Goal: Navigation & Orientation: Find specific page/section

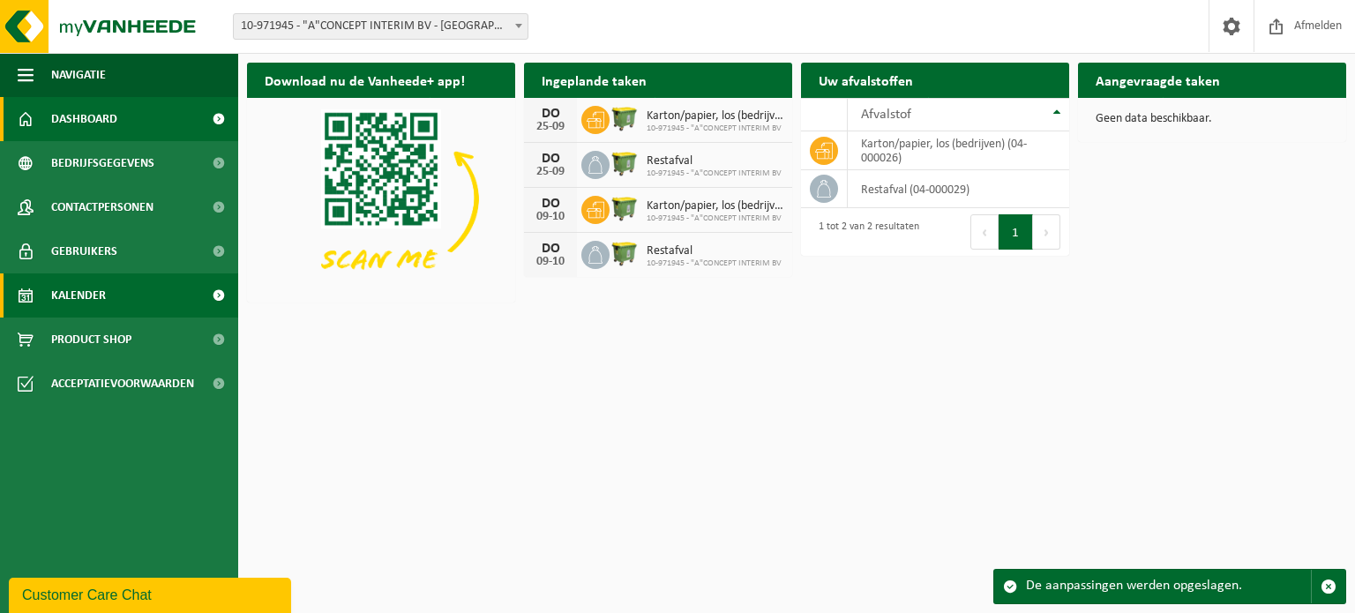
click at [146, 290] on link "Kalender" at bounding box center [119, 295] width 238 height 44
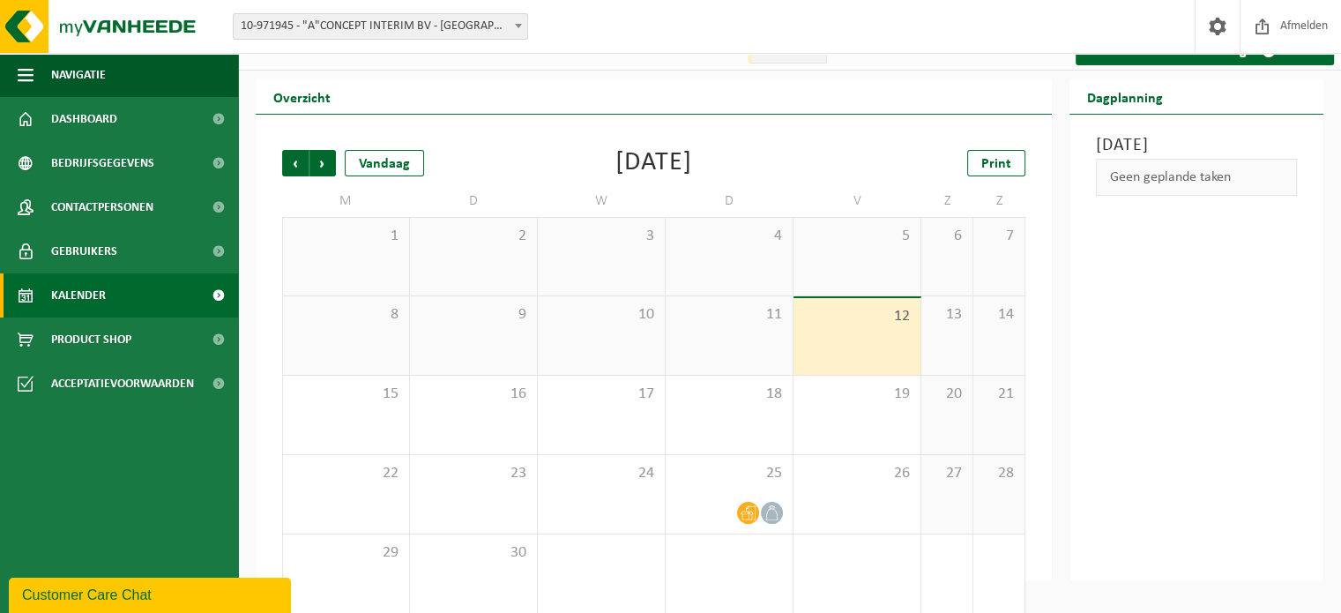
scroll to position [41, 0]
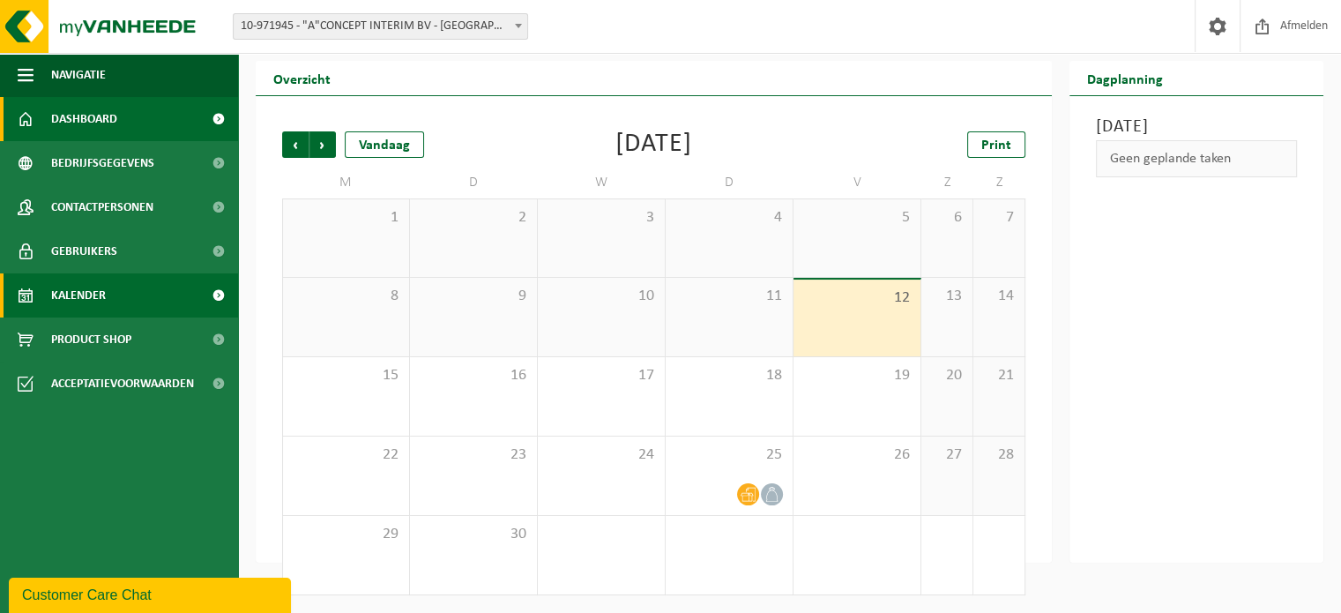
click at [113, 125] on span "Dashboard" at bounding box center [84, 119] width 66 height 44
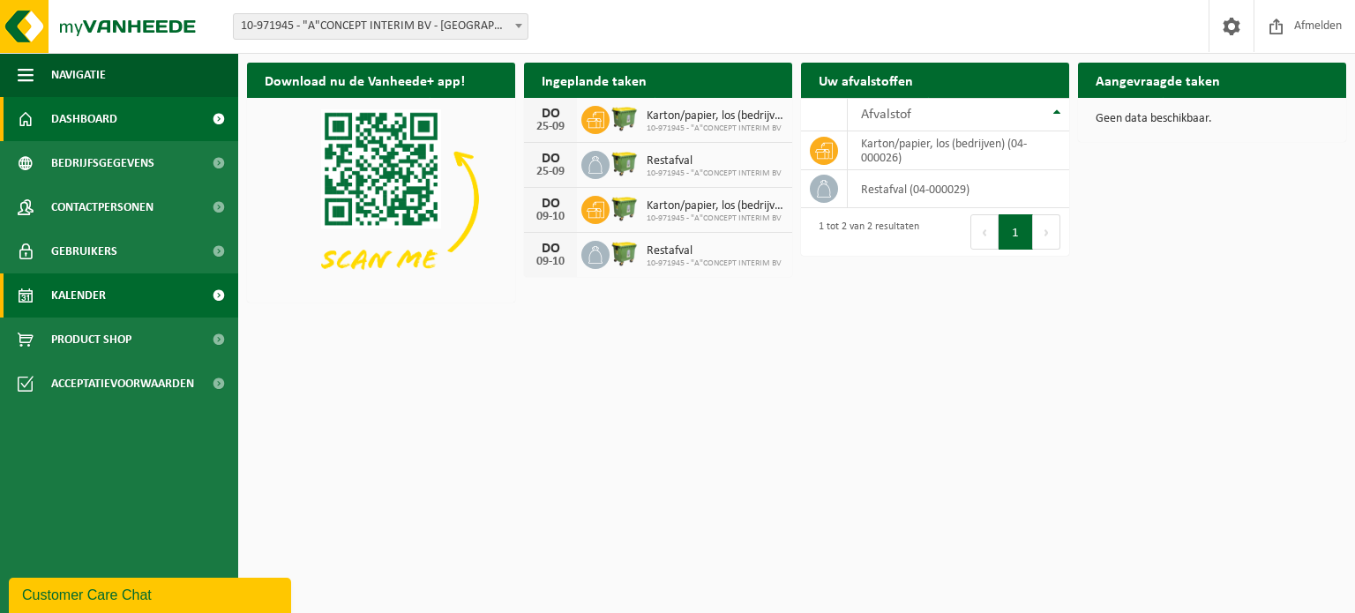
click at [106, 299] on link "Kalender" at bounding box center [119, 295] width 238 height 44
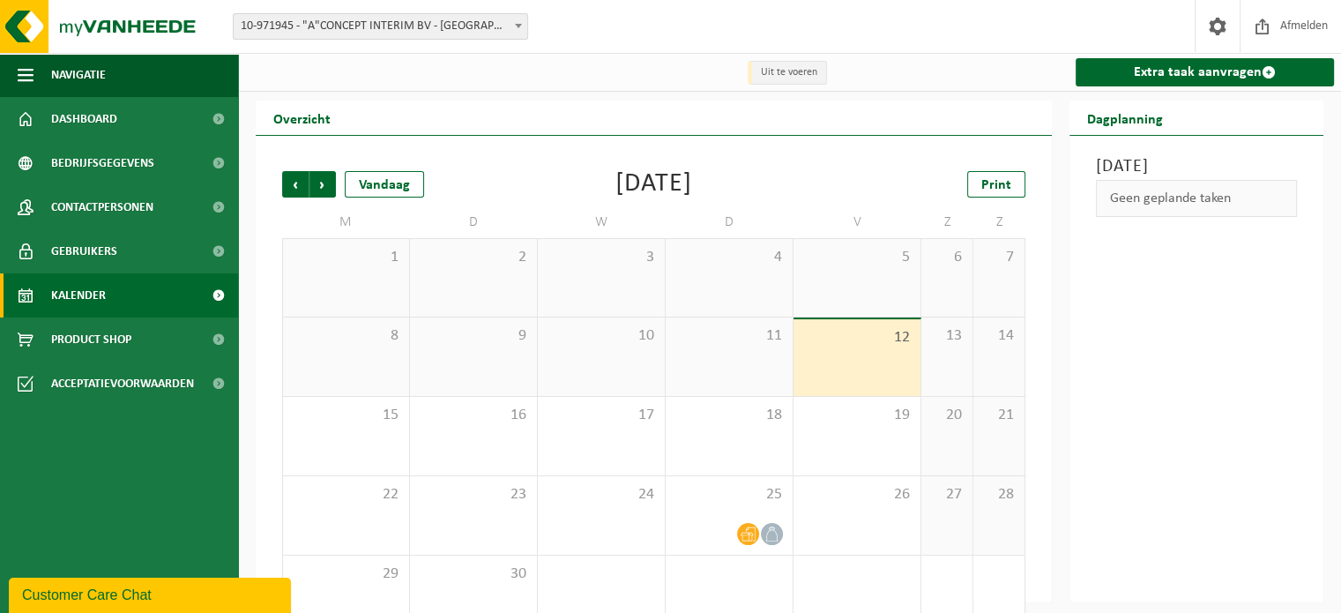
click at [213, 295] on span at bounding box center [218, 295] width 40 height 44
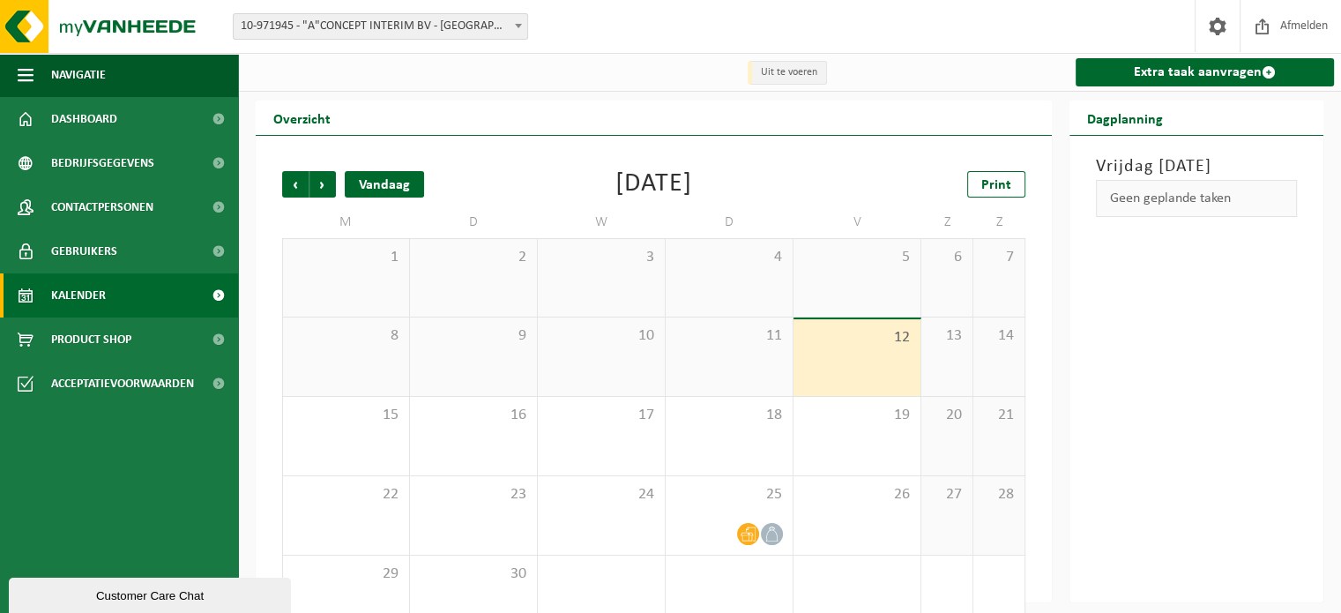
click at [393, 187] on div "Vandaag" at bounding box center [384, 184] width 79 height 26
click at [392, 187] on div "Vandaag" at bounding box center [384, 184] width 79 height 26
click at [334, 187] on span "Volgende" at bounding box center [323, 184] width 26 height 26
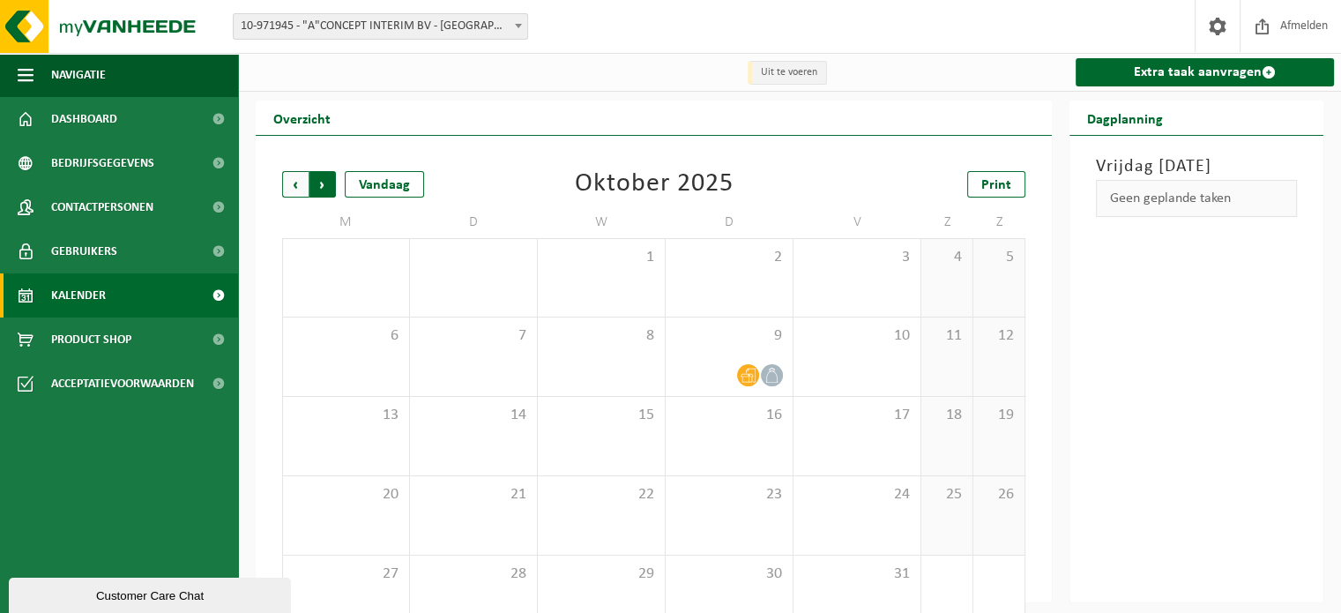
click at [293, 186] on span "Vorige" at bounding box center [295, 184] width 26 height 26
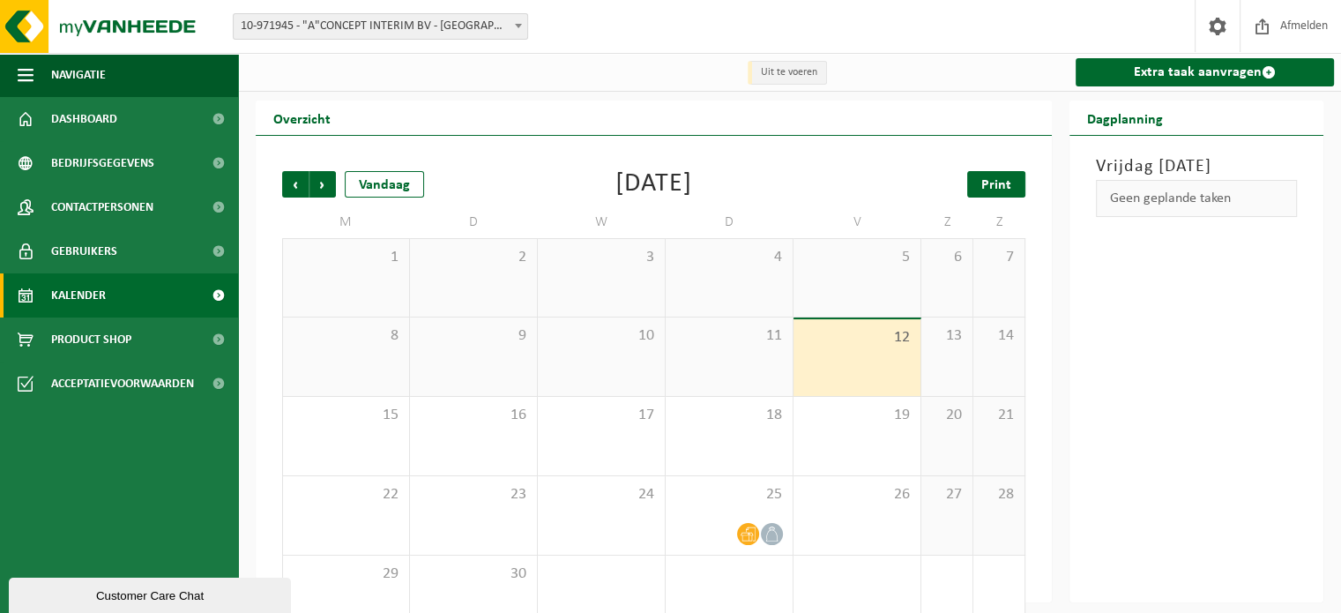
click at [997, 186] on span "Print" at bounding box center [997, 185] width 30 height 14
click at [748, 534] on icon at bounding box center [748, 534] width 15 height 14
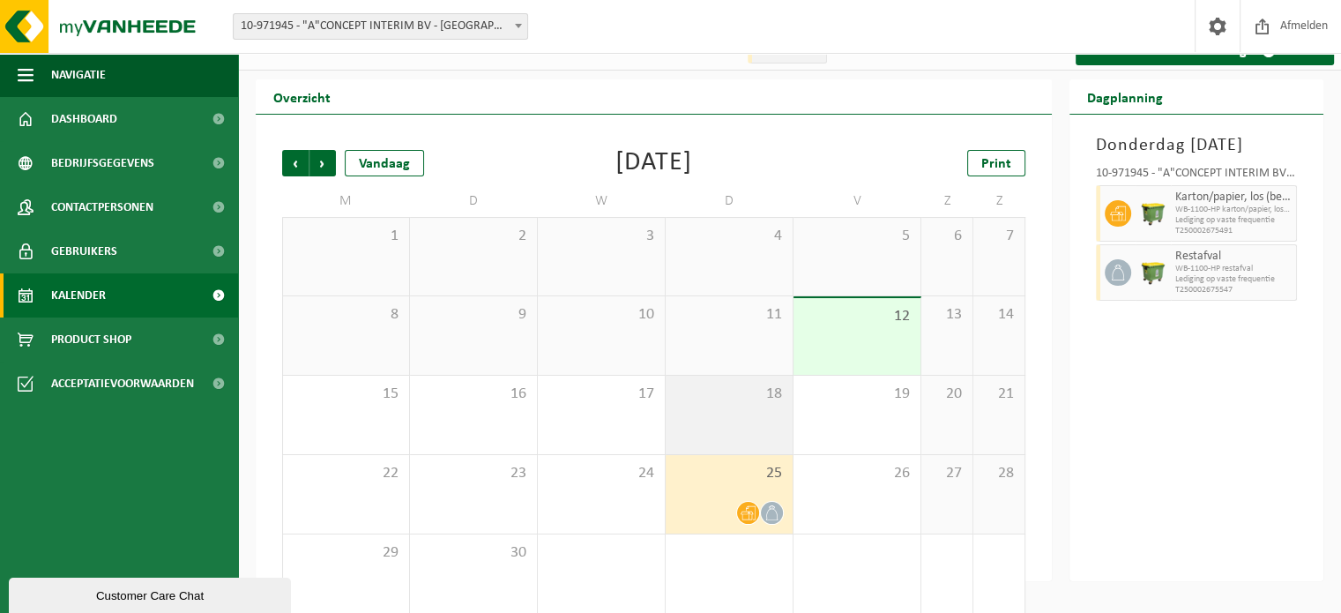
scroll to position [41, 0]
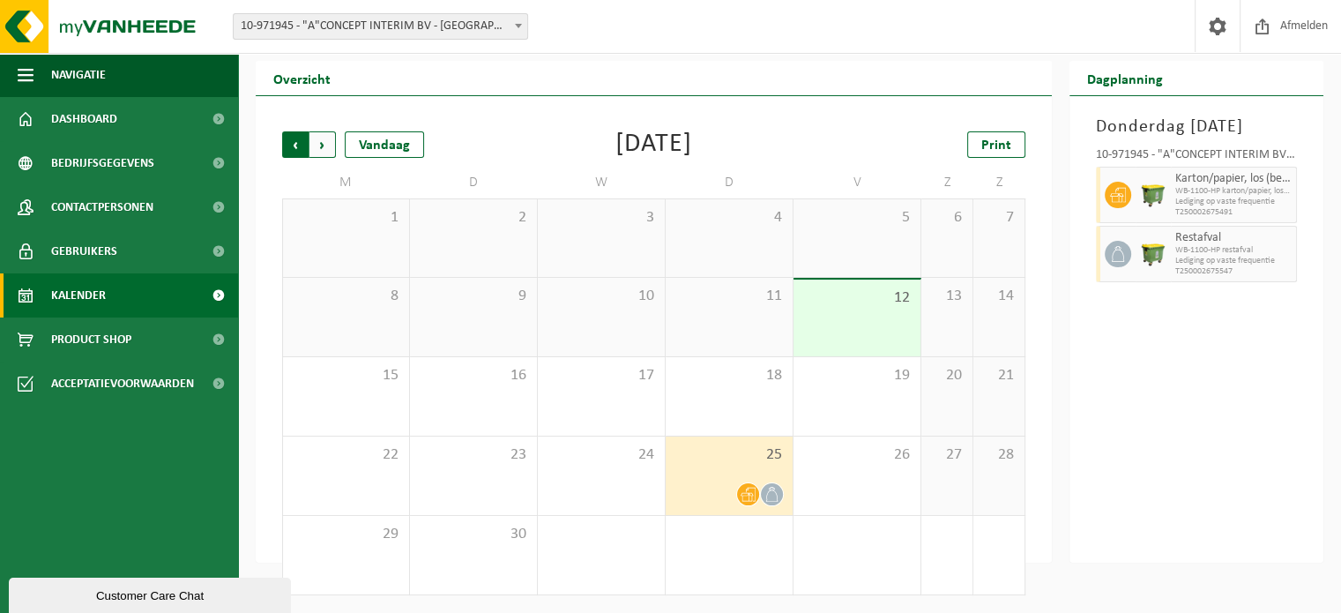
click at [317, 141] on span "Volgende" at bounding box center [323, 144] width 26 height 26
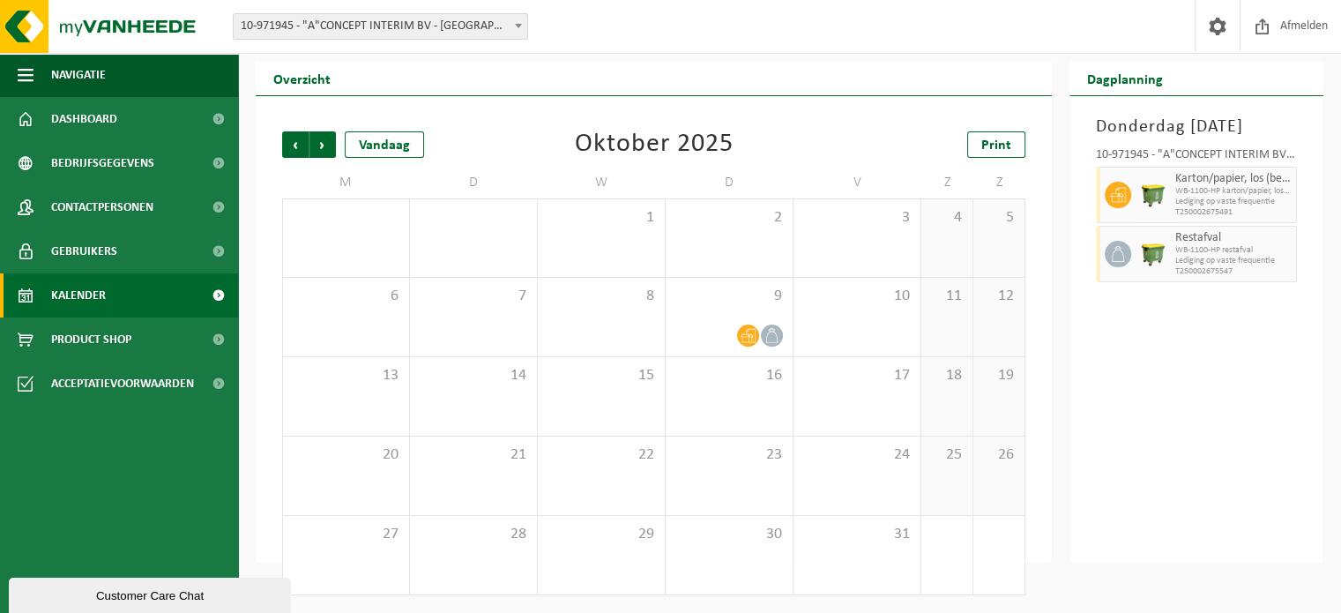
click at [317, 141] on span "Volgende" at bounding box center [323, 144] width 26 height 26
click at [332, 139] on span "Volgende" at bounding box center [323, 144] width 26 height 26
click at [288, 144] on span "Vorige" at bounding box center [295, 144] width 26 height 26
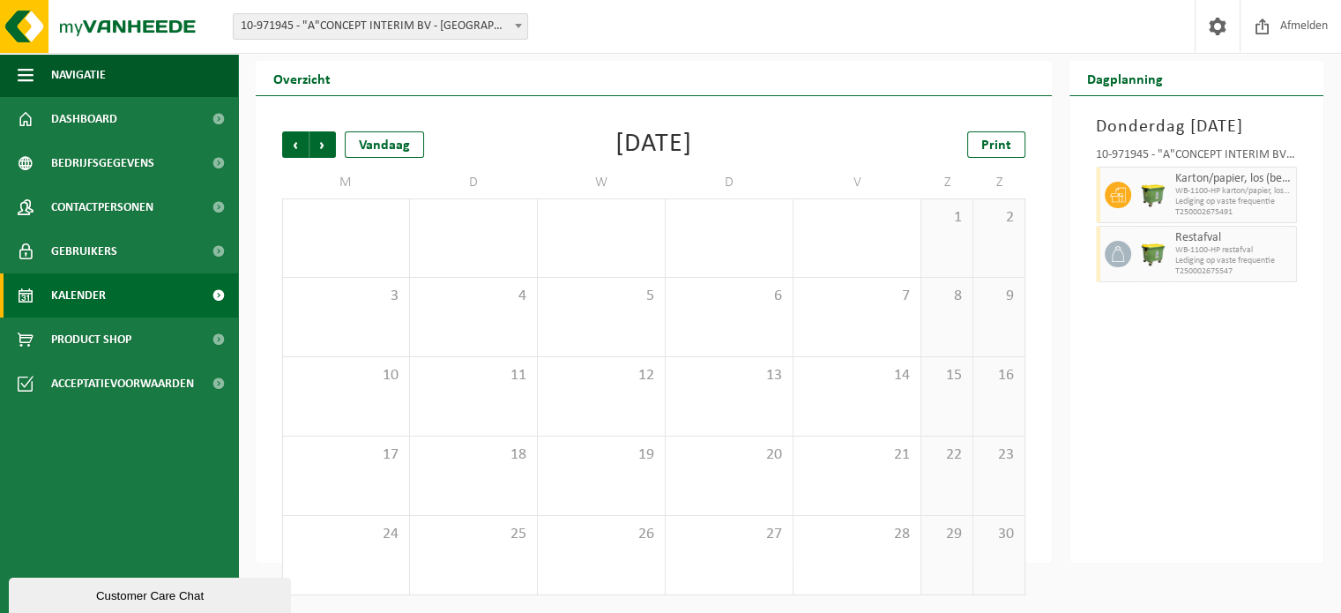
click at [288, 144] on span "Vorige" at bounding box center [295, 144] width 26 height 26
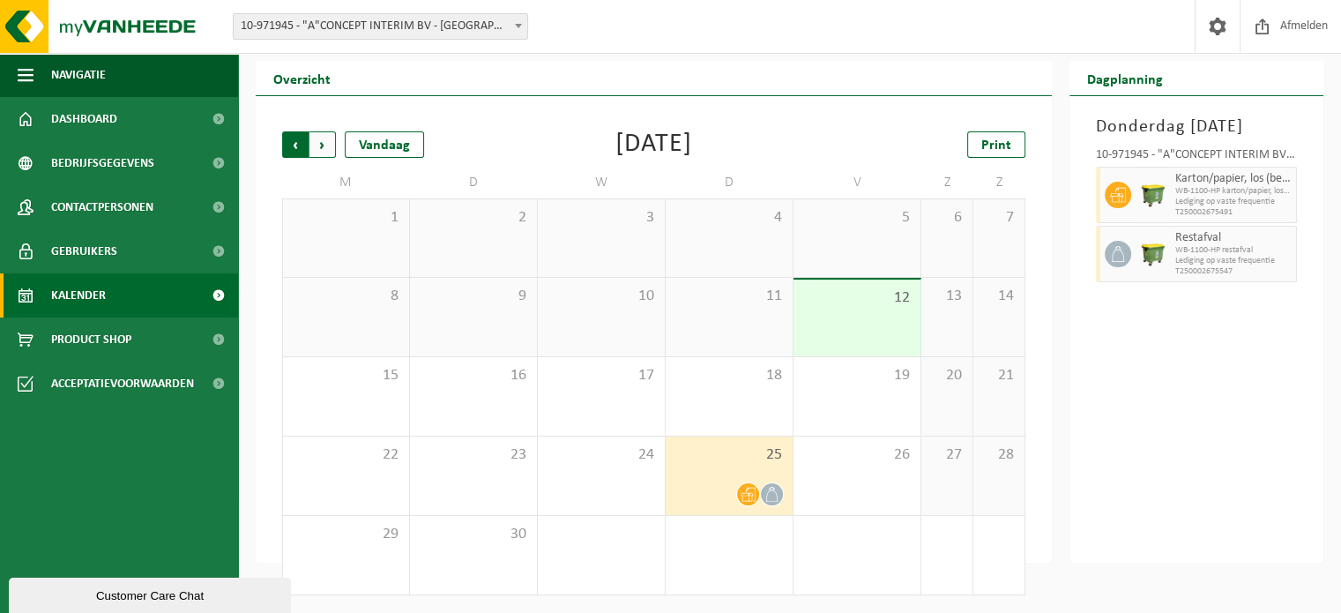
click at [321, 152] on span "Volgende" at bounding box center [323, 144] width 26 height 26
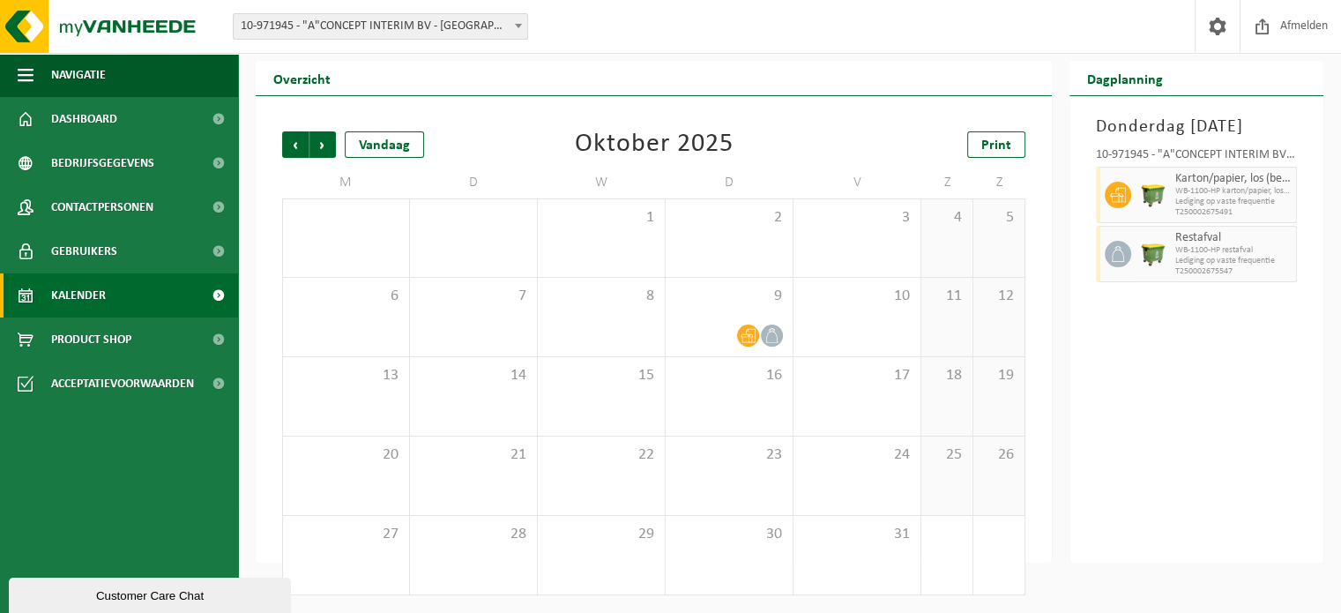
click at [321, 152] on span "Volgende" at bounding box center [323, 144] width 26 height 26
click at [295, 144] on span "Vorige" at bounding box center [295, 144] width 26 height 26
click at [322, 146] on span "Volgende" at bounding box center [323, 144] width 26 height 26
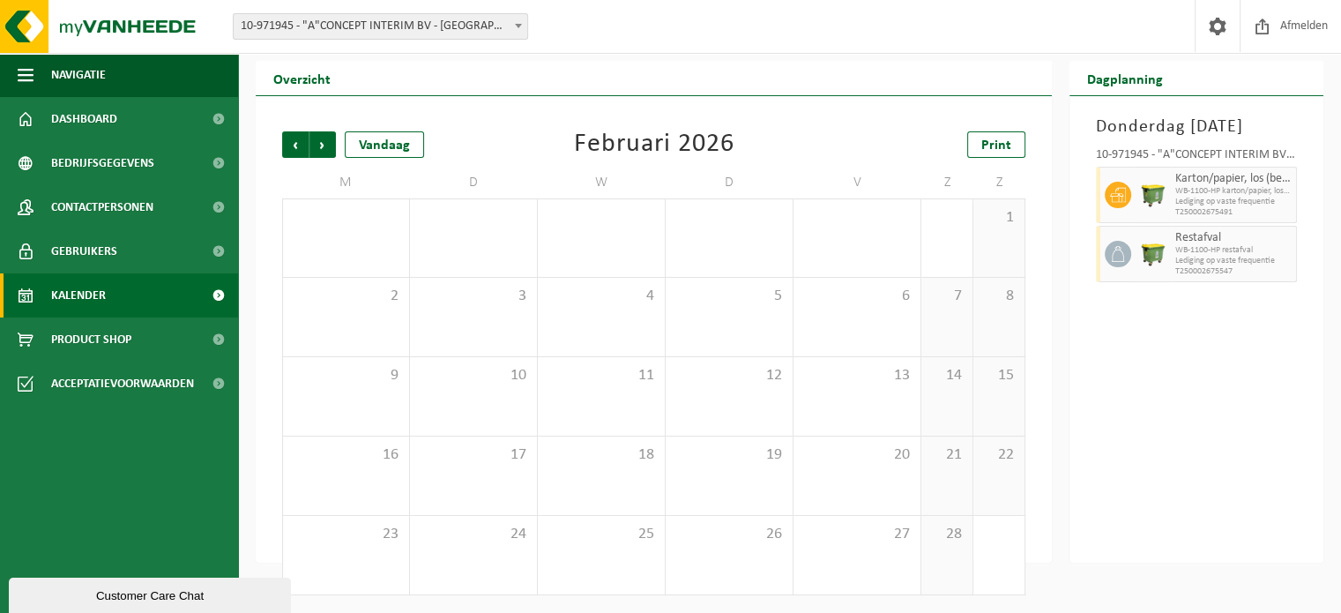
click at [322, 146] on span "Volgende" at bounding box center [323, 144] width 26 height 26
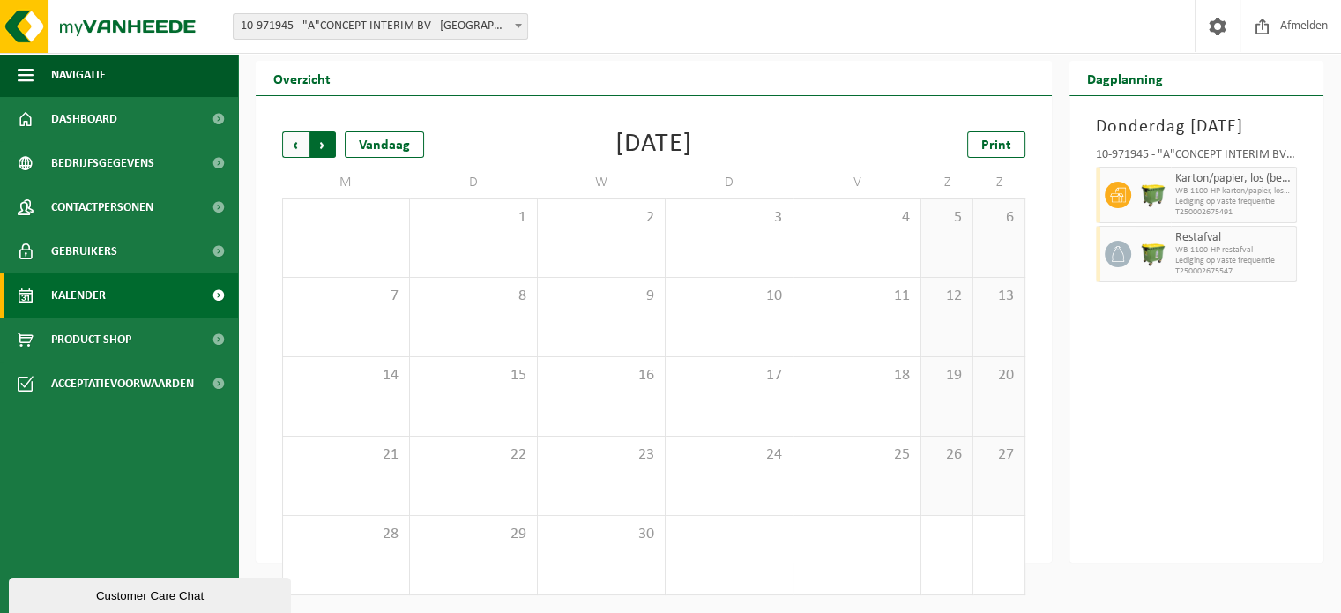
click at [303, 142] on span "Vorige" at bounding box center [295, 144] width 26 height 26
click at [309, 144] on div "Volgende" at bounding box center [322, 144] width 27 height 26
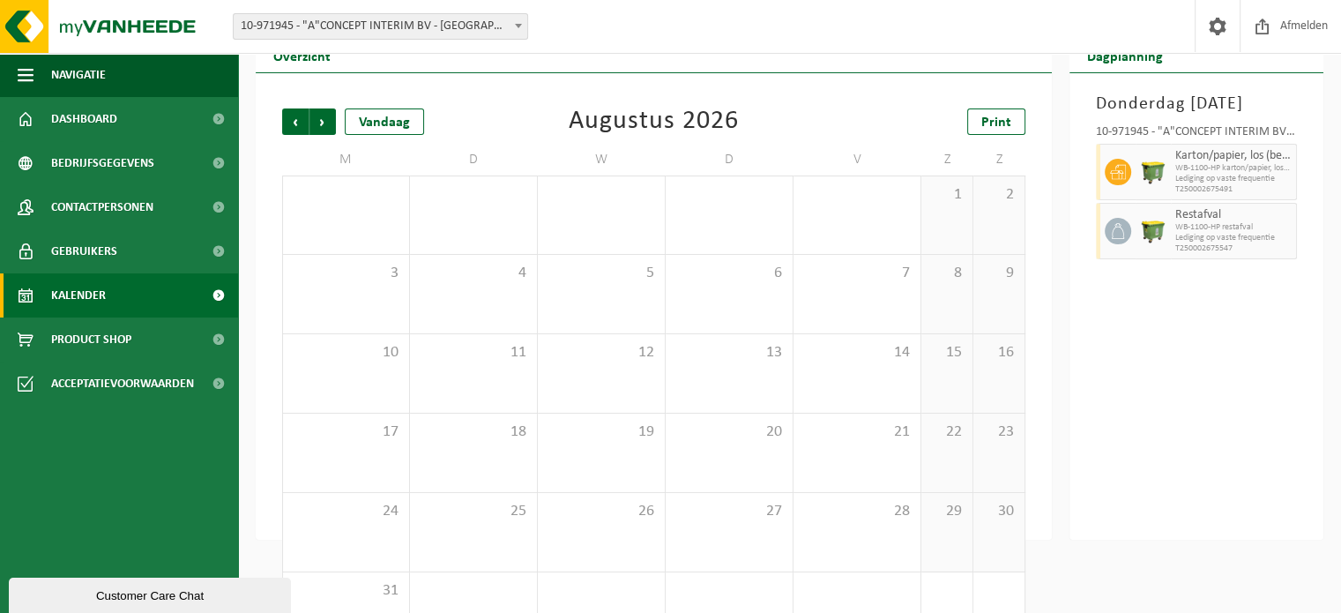
scroll to position [32, 0]
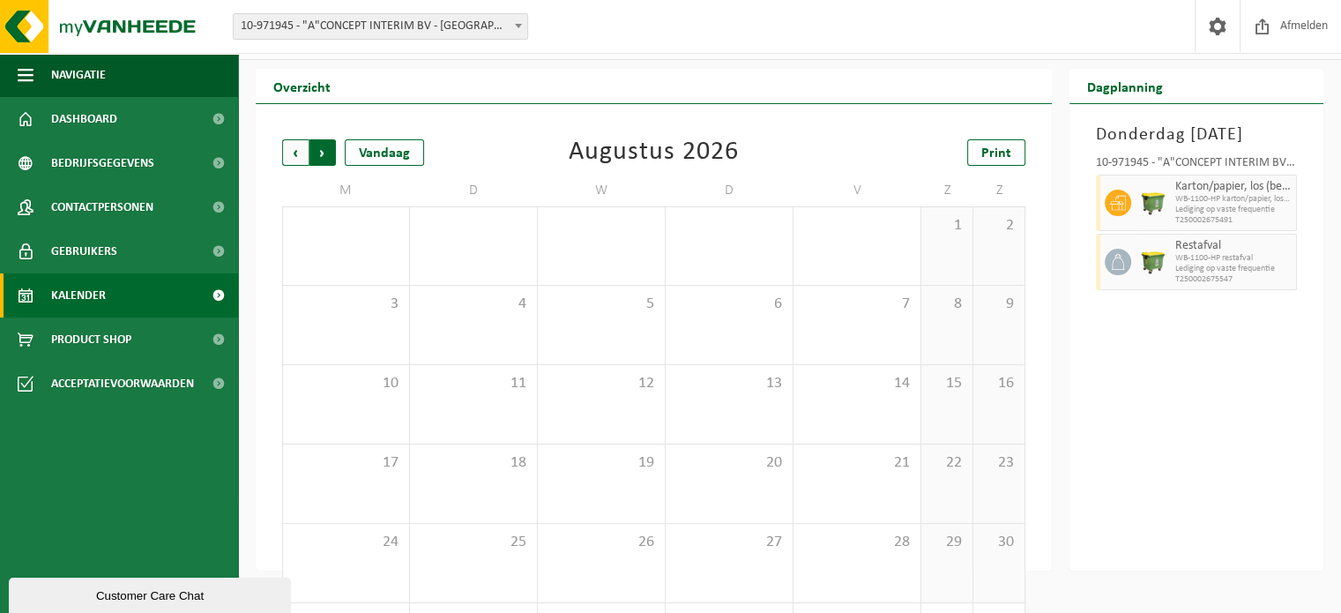
click at [296, 162] on span "Vorige" at bounding box center [295, 152] width 26 height 26
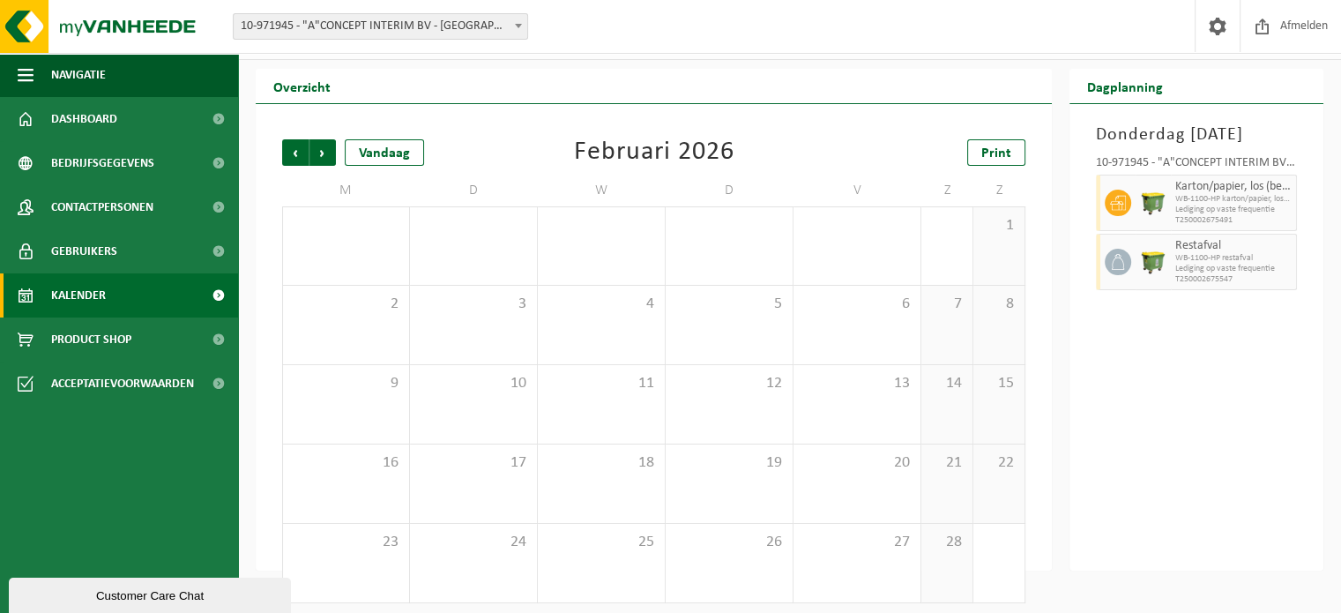
click at [296, 162] on span "Vorige" at bounding box center [295, 152] width 26 height 26
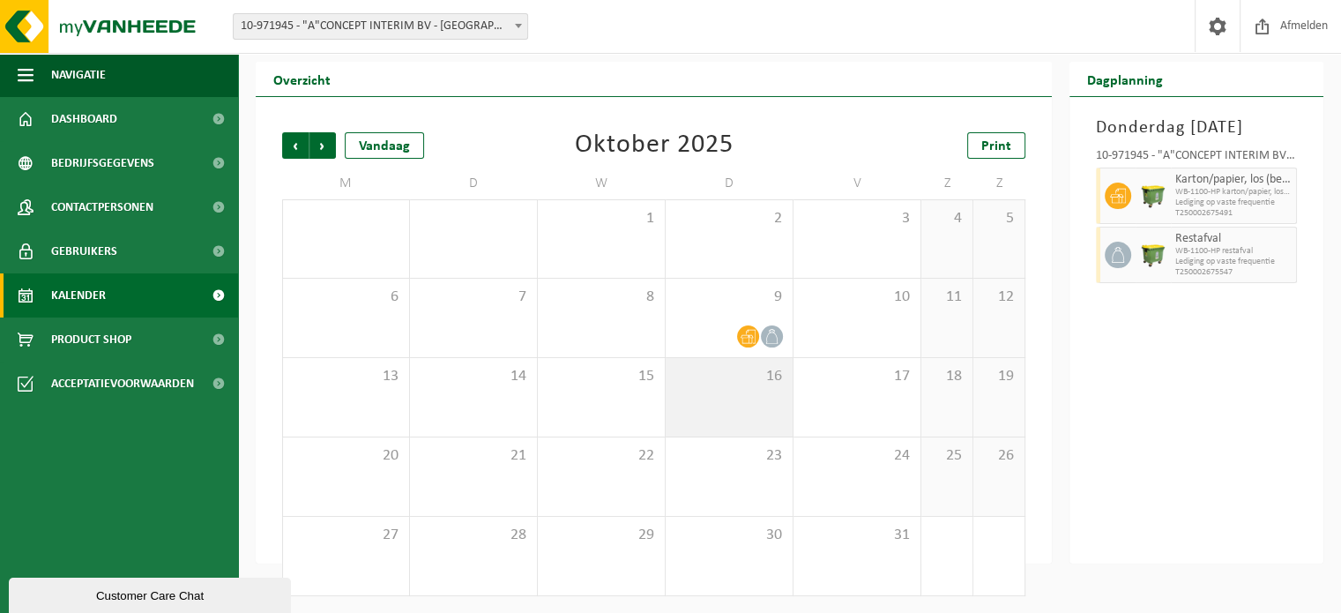
scroll to position [41, 0]
click at [310, 146] on span "Volgende" at bounding box center [323, 144] width 26 height 26
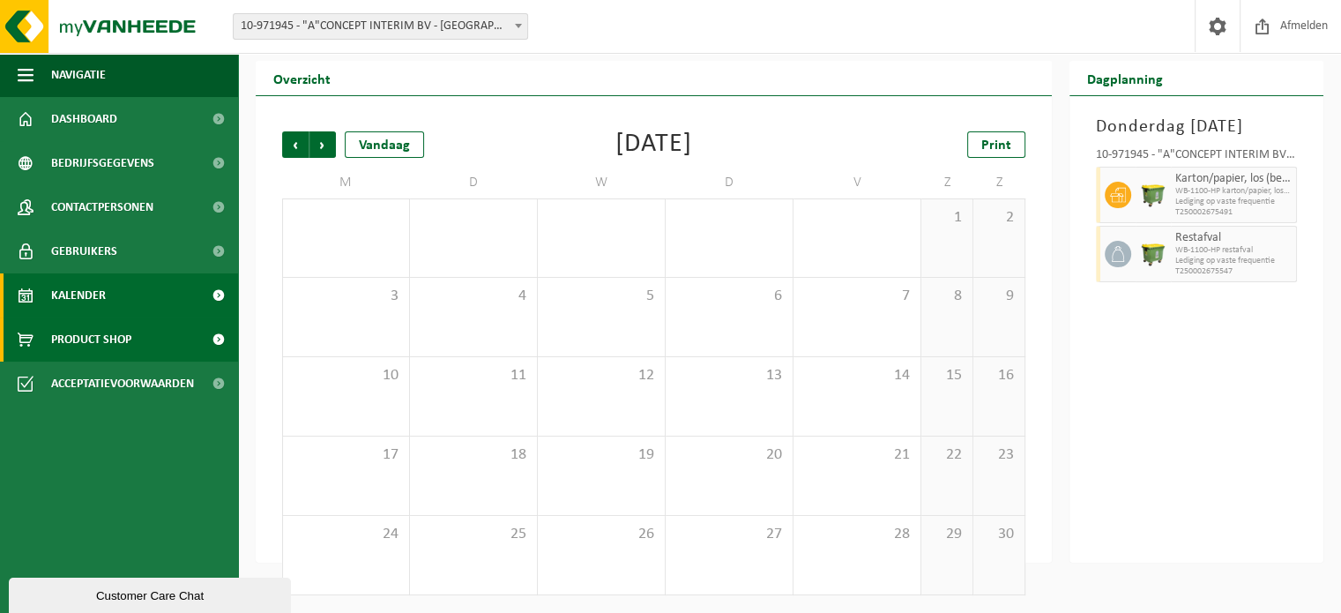
click at [176, 348] on link "Product Shop" at bounding box center [119, 339] width 238 height 44
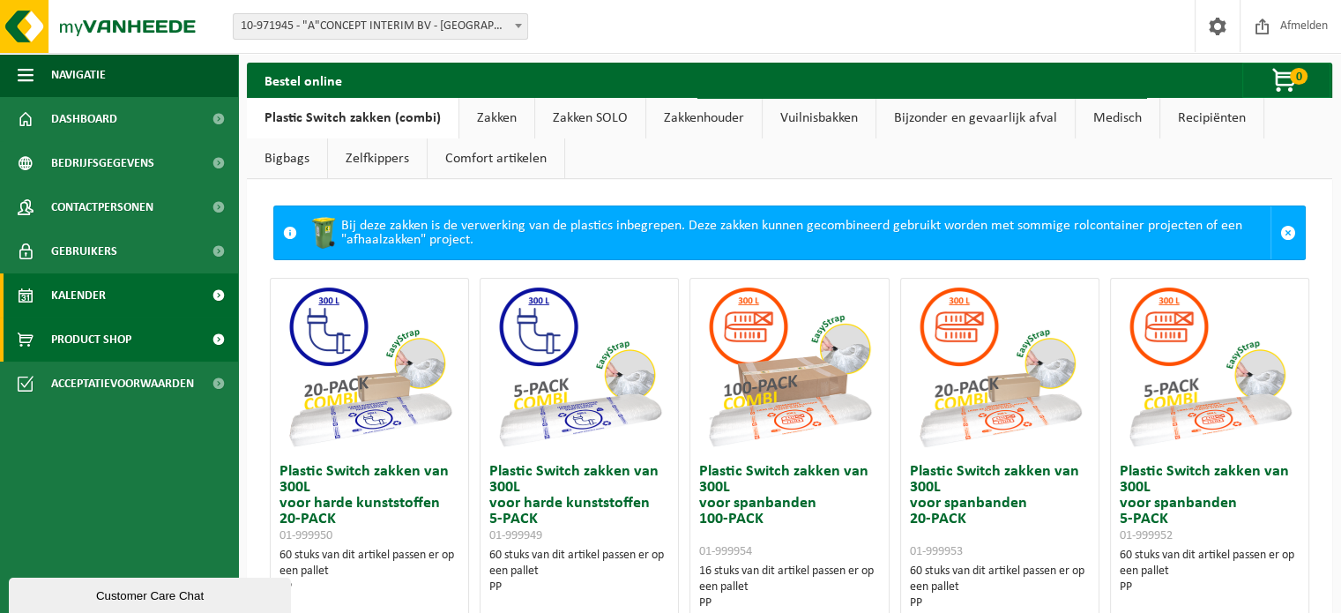
click at [166, 311] on link "Kalender" at bounding box center [119, 295] width 238 height 44
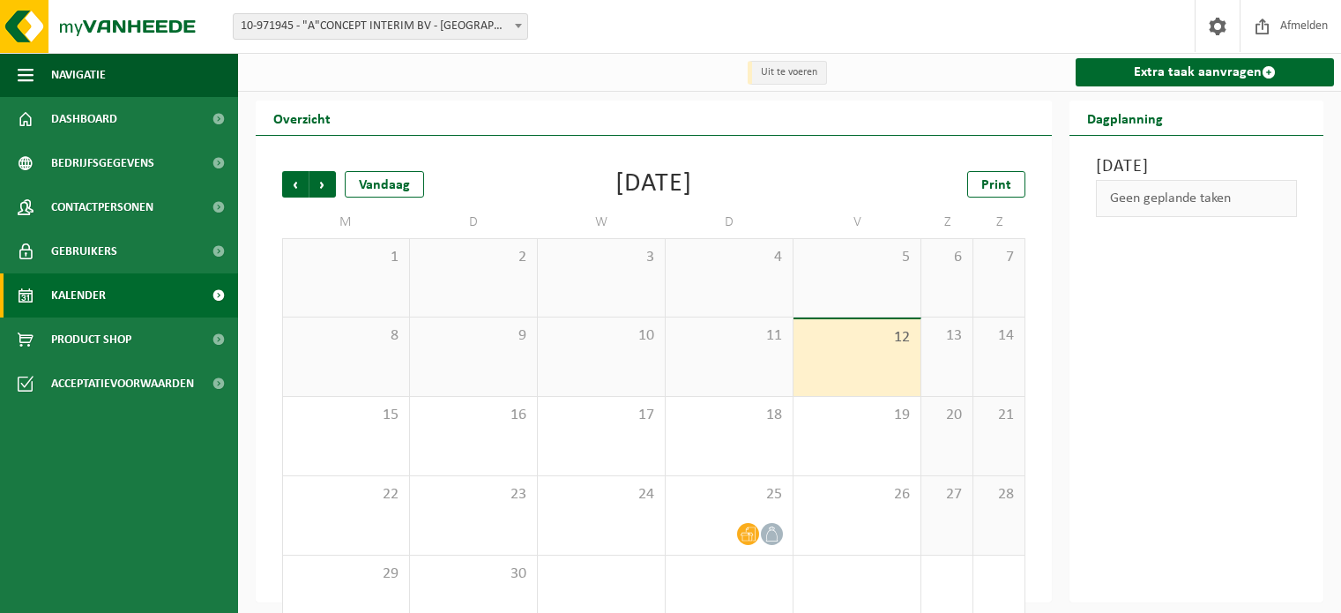
click at [144, 244] on link "Gebruikers" at bounding box center [119, 251] width 238 height 44
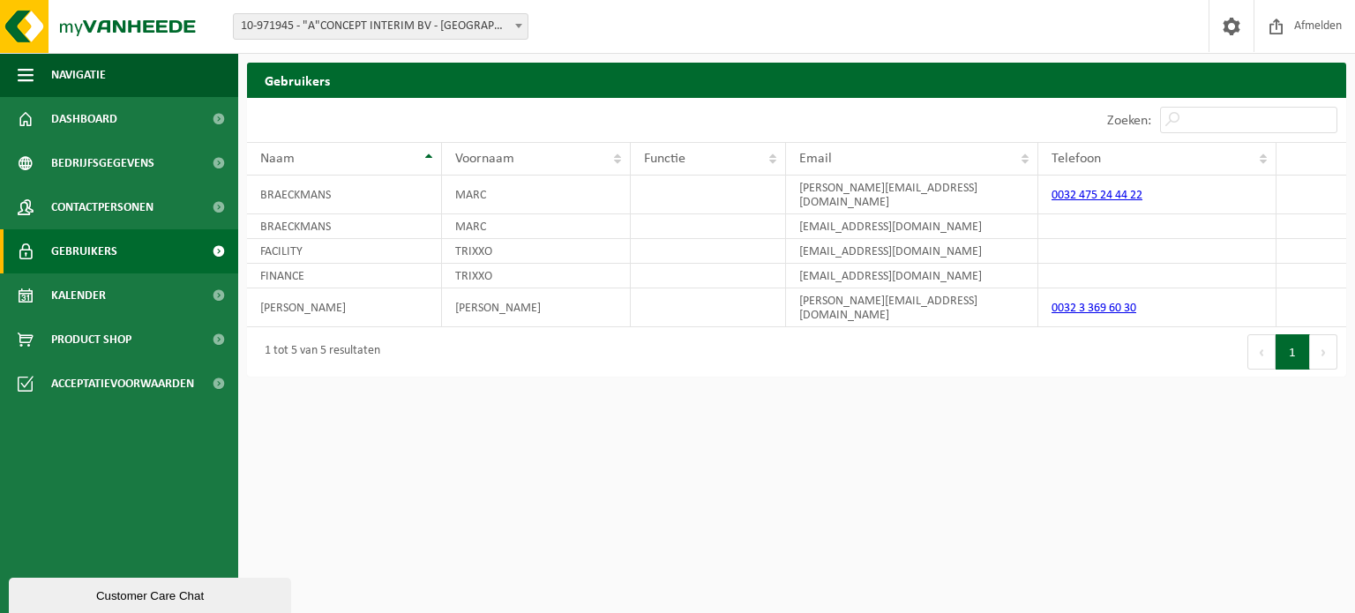
click at [136, 213] on span "Contactpersonen" at bounding box center [102, 207] width 102 height 44
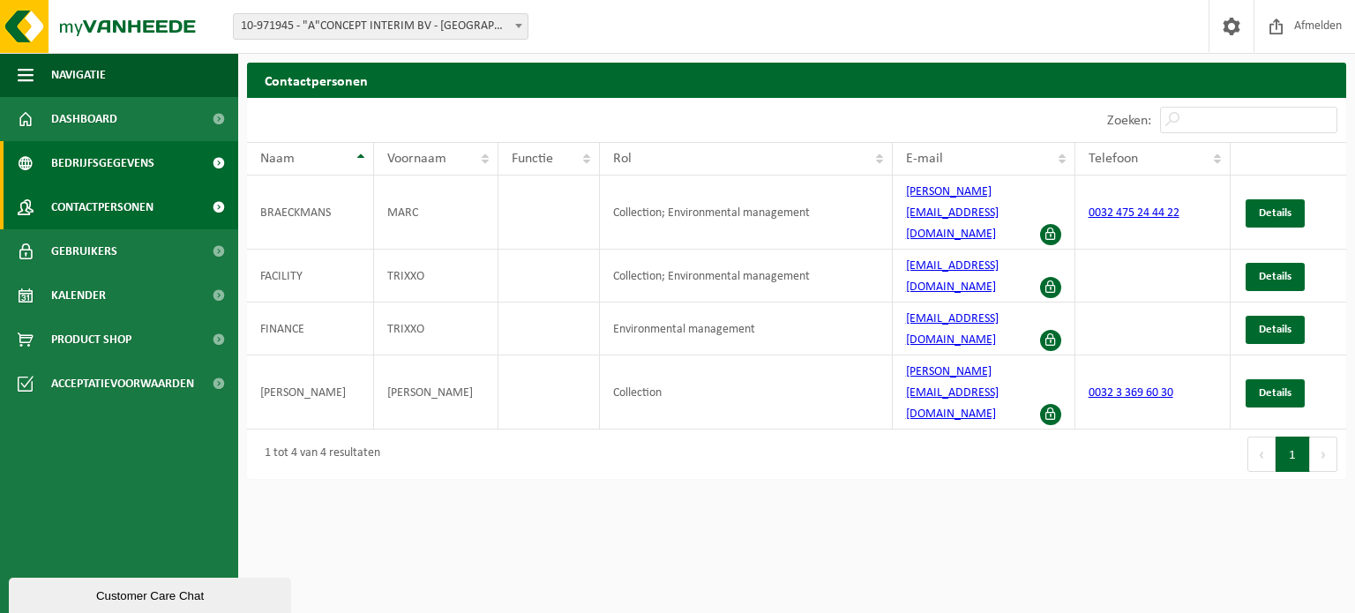
click at [113, 164] on span "Bedrijfsgegevens" at bounding box center [102, 163] width 103 height 44
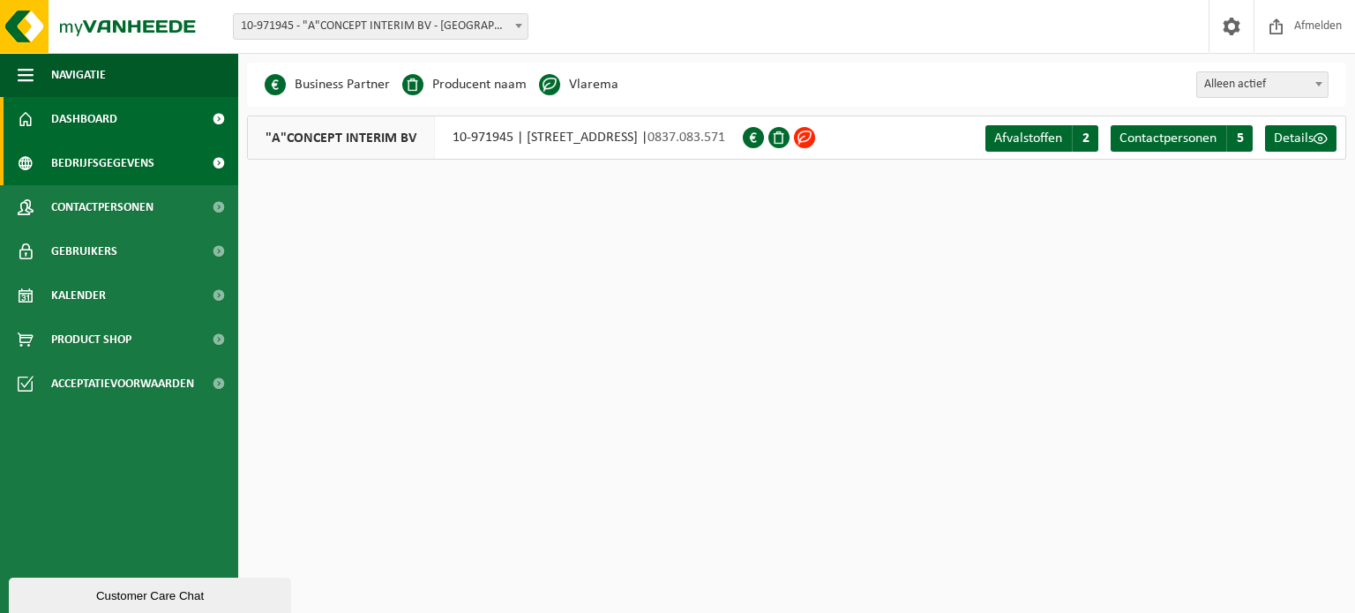
click at [107, 131] on span "Dashboard" at bounding box center [84, 119] width 66 height 44
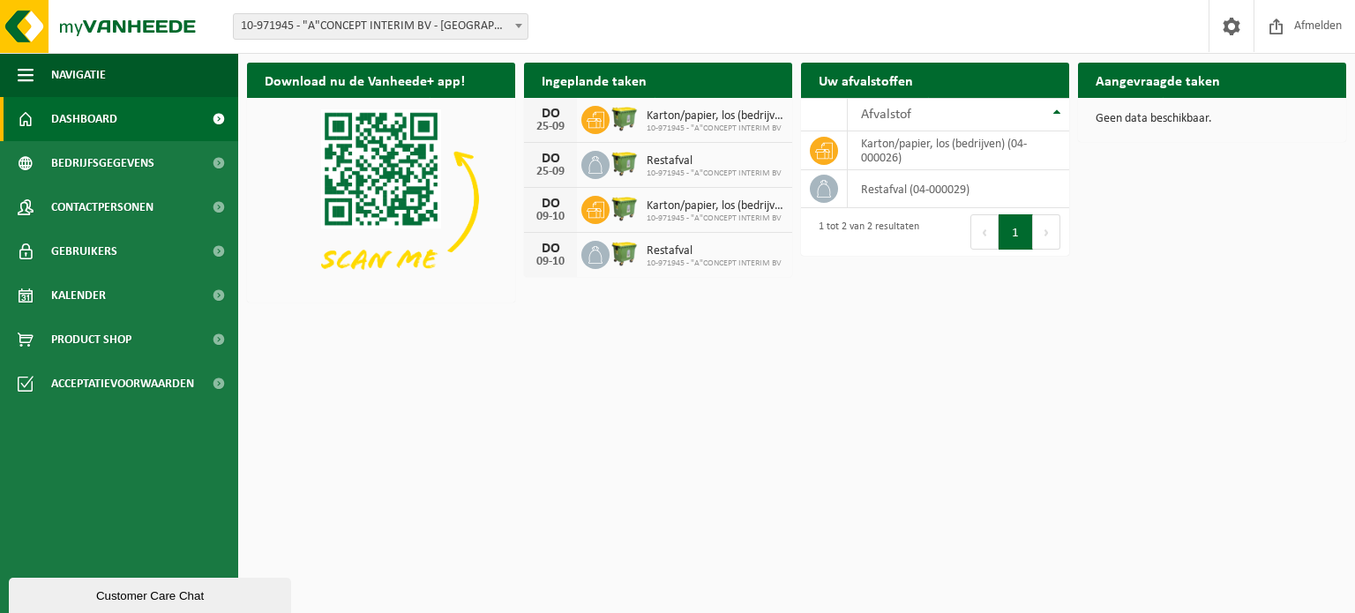
drag, startPoint x: 1292, startPoint y: 0, endPoint x: 1127, endPoint y: 440, distance: 470.0
click at [1127, 440] on html "Vestiging: 10-971945 - "A"CONCEPT INTERIM BV - [GEOGRAPHIC_DATA] 10-971945 - "A…" at bounding box center [677, 306] width 1355 height 613
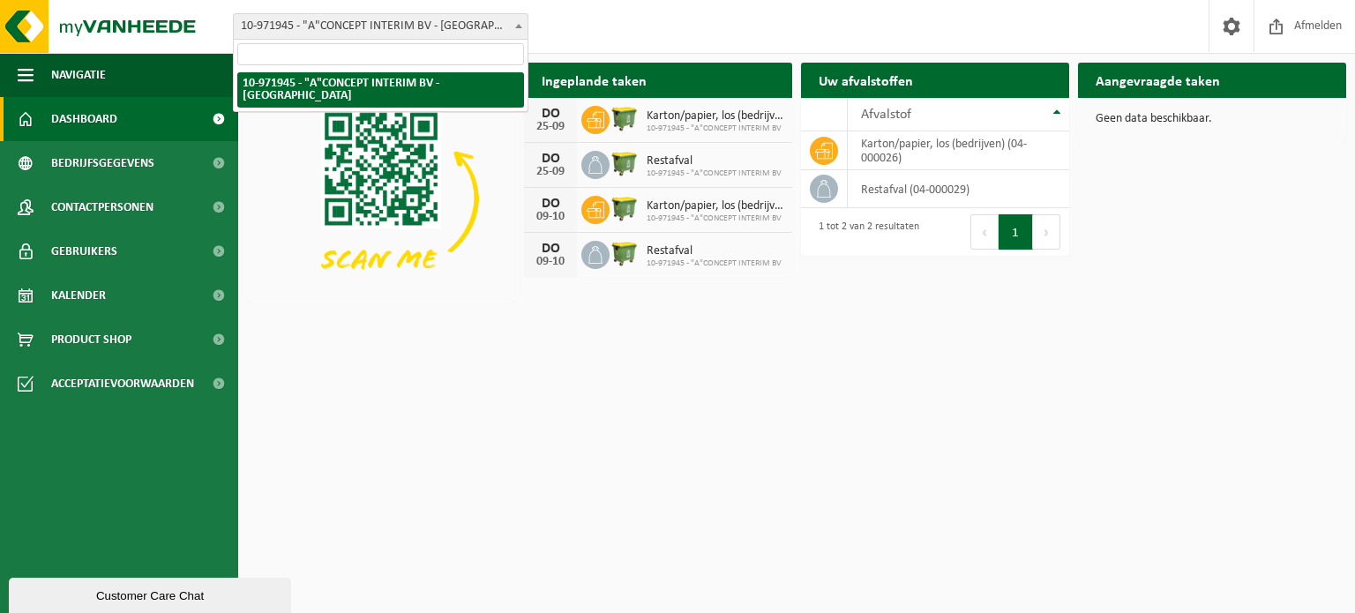
click at [460, 24] on span "10-971945 - "A"CONCEPT INTERIM BV - [GEOGRAPHIC_DATA]" at bounding box center [381, 26] width 294 height 25
